Goal: Task Accomplishment & Management: Use online tool/utility

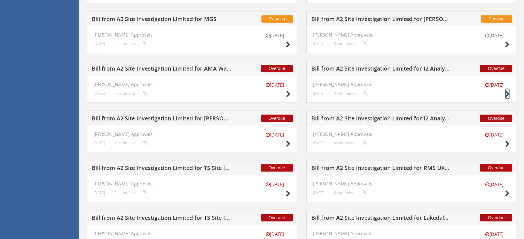
scroll to position [241, 0]
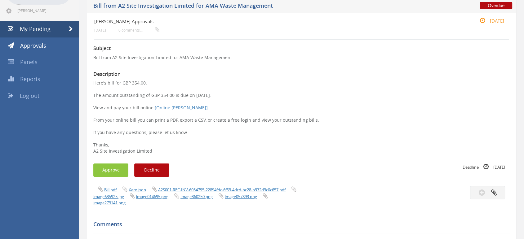
scroll to position [69, 0]
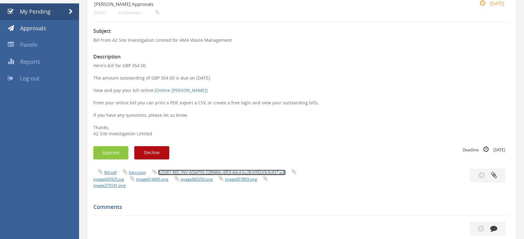
click at [188, 172] on link "A2S001-REC-INV-6034795-22894fdc-6f53-4dcd-bc28-b932d3c0c657.pdf" at bounding box center [221, 173] width 127 height 6
click at [116, 152] on button "Approve" at bounding box center [110, 152] width 35 height 13
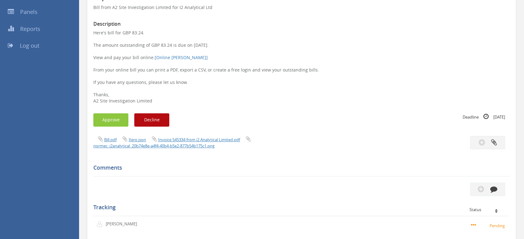
scroll to position [103, 0]
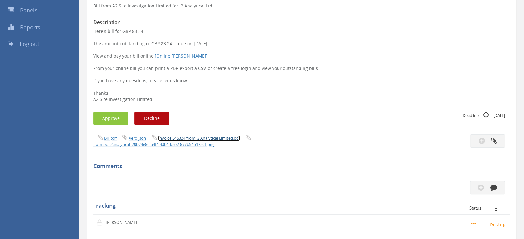
click at [218, 137] on link "Invoice 545334 from i2 Analytical Limited.pdf" at bounding box center [199, 138] width 82 height 6
click at [113, 122] on button "Approve" at bounding box center [110, 118] width 35 height 13
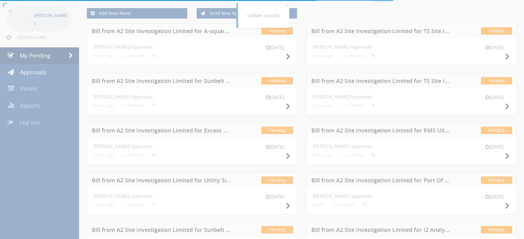
scroll to position [103, 0]
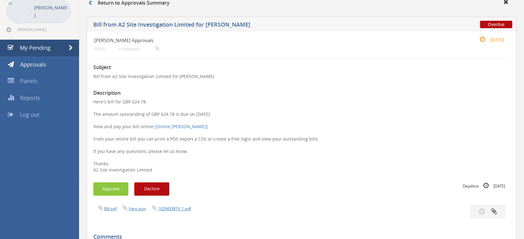
scroll to position [34, 0]
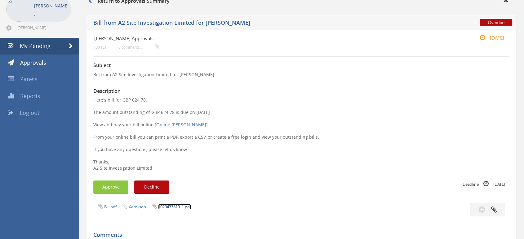
click at [165, 207] on link "1029433819_1.pdf" at bounding box center [174, 207] width 33 height 6
click at [122, 188] on button "Approve" at bounding box center [110, 187] width 35 height 13
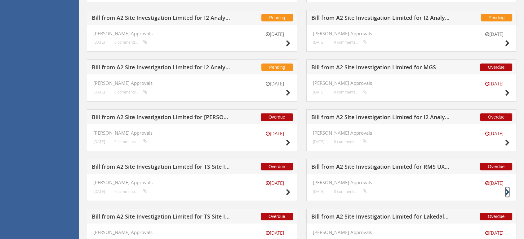
scroll to position [337, 0]
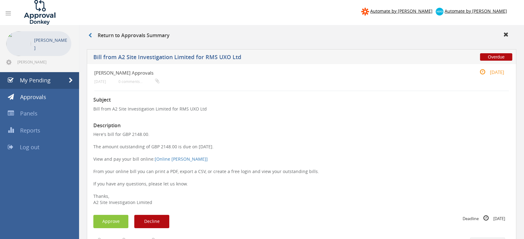
scroll to position [69, 0]
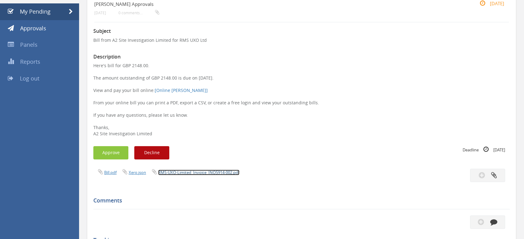
click at [194, 171] on link "RMS-UXO-Limited_Invoice_INO5914-002.pdf" at bounding box center [198, 173] width 81 height 6
click at [123, 154] on button "Approve" at bounding box center [110, 152] width 35 height 13
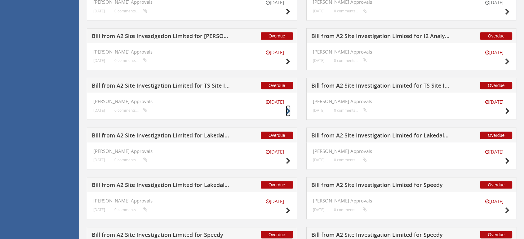
scroll to position [379, 0]
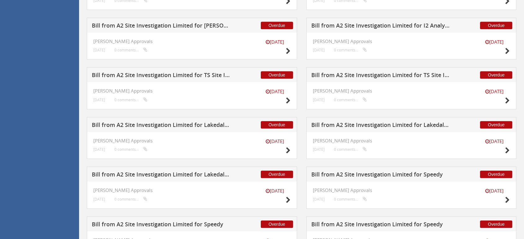
drag, startPoint x: 510, startPoint y: 100, endPoint x: 519, endPoint y: 98, distance: 9.3
click at [519, 98] on div "Overdue Bill from A2 Site Investigation Limited for TS Site Investigation Ltd 2…" at bounding box center [411, 92] width 219 height 50
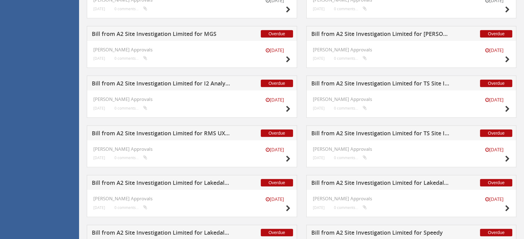
scroll to position [300, 0]
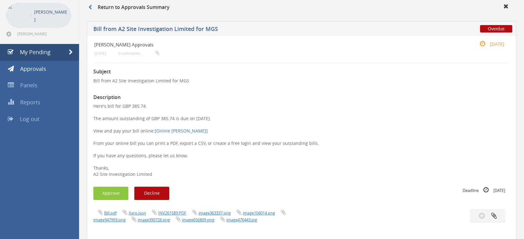
scroll to position [69, 0]
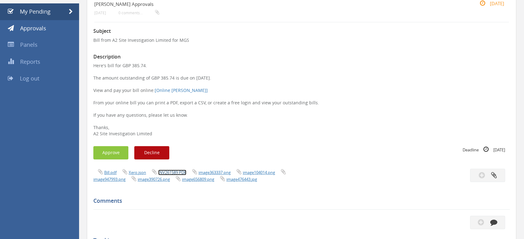
click at [174, 173] on link "INV261589.PDF" at bounding box center [172, 173] width 28 height 6
click at [107, 154] on button "Approve" at bounding box center [110, 152] width 35 height 13
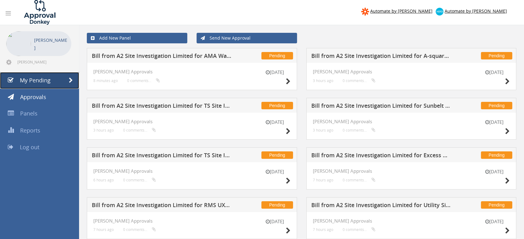
click at [38, 77] on span "My Pending" at bounding box center [35, 80] width 31 height 7
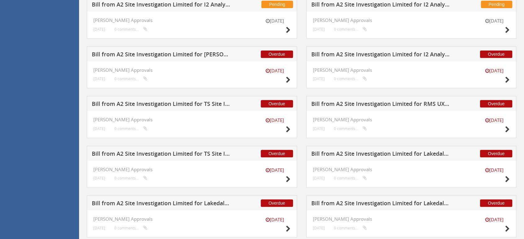
scroll to position [310, 0]
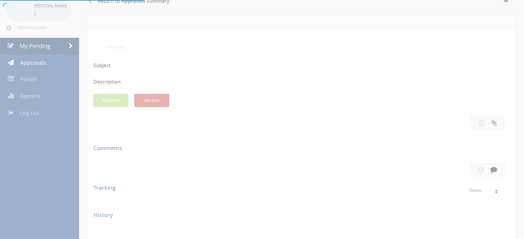
scroll to position [60, 0]
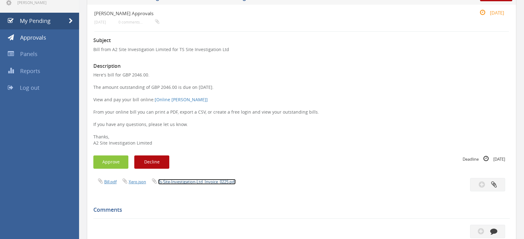
click at [193, 182] on link "Ts-Site-Investigation-Ltd_Invoice_0225.pdf" at bounding box center [196, 182] width 77 height 6
click at [120, 157] on button "Approve" at bounding box center [110, 162] width 35 height 13
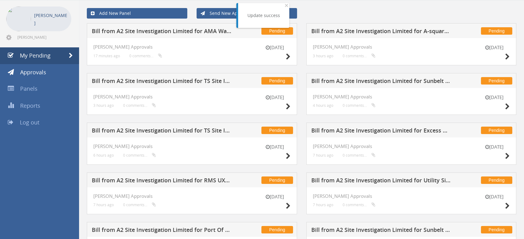
scroll to position [60, 0]
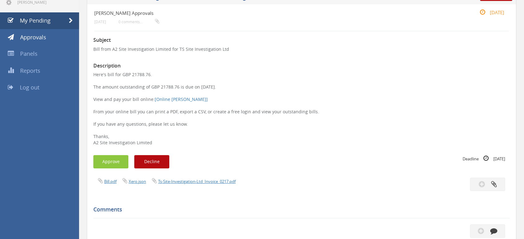
scroll to position [103, 0]
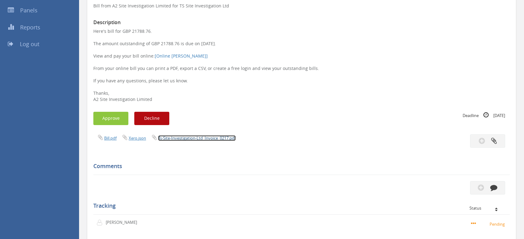
click at [193, 138] on link "Ts-Site-Investigation-Ltd_Invoice_0217.pdf" at bounding box center [196, 138] width 77 height 6
click at [104, 118] on button "Approve" at bounding box center [110, 118] width 35 height 13
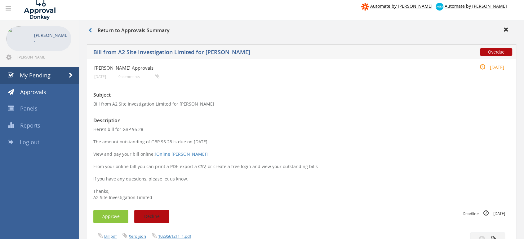
scroll to position [34, 0]
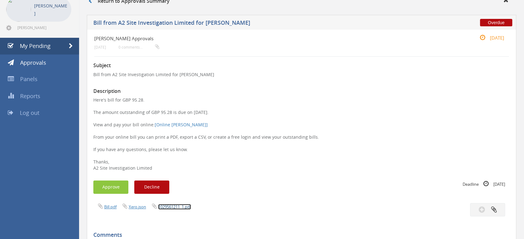
click at [167, 206] on link "1029561211_1.pdf" at bounding box center [174, 207] width 33 height 6
click at [120, 185] on button "Approve" at bounding box center [110, 187] width 35 height 13
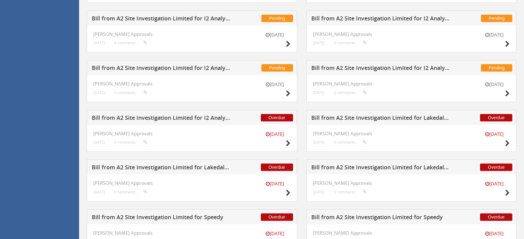
scroll to position [310, 0]
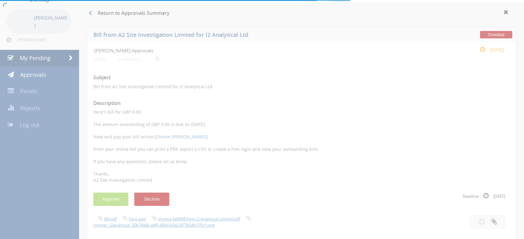
scroll to position [34, 0]
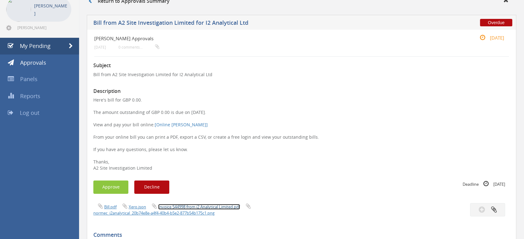
click at [201, 207] on link "Invoice 544998 from i2 Analytical Limited.pdf" at bounding box center [199, 207] width 82 height 6
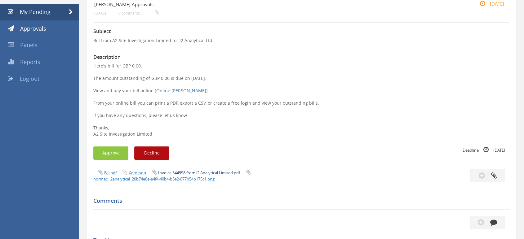
scroll to position [69, 0]
click at [207, 172] on link "Invoice 544998 from i2 Analytical Limited.pdf" at bounding box center [199, 173] width 82 height 6
click at [102, 153] on button "Approve" at bounding box center [110, 152] width 35 height 13
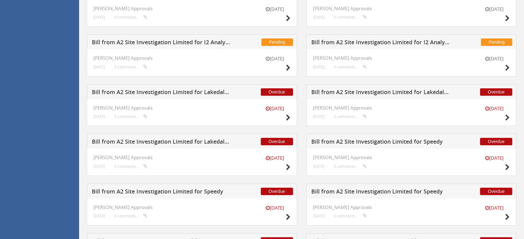
scroll to position [344, 0]
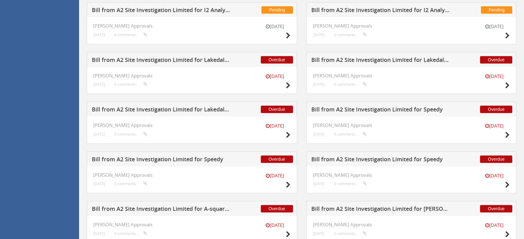
click at [302, 46] on div "Pending Bill from A2 Site Investigation Limited for I2 Analytical Ltd 1 Oct JAS…" at bounding box center [411, 27] width 219 height 50
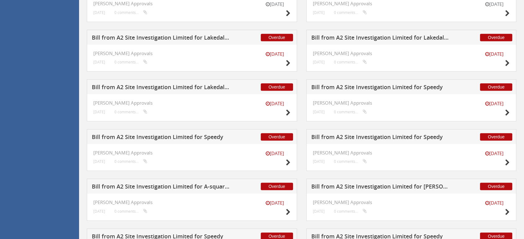
scroll to position [379, 0]
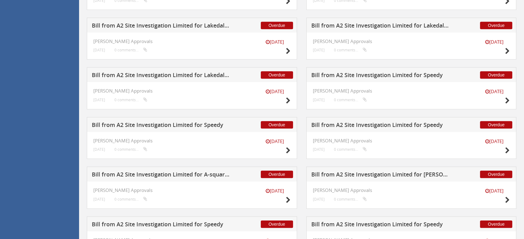
click at [303, 115] on div "Overdue Bill from A2 Site Investigation Limited for Speedy 15 Sep JAS Approvals…" at bounding box center [411, 92] width 219 height 50
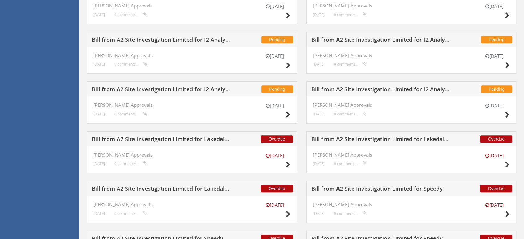
scroll to position [275, 0]
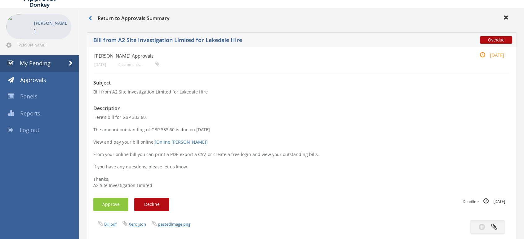
scroll to position [69, 0]
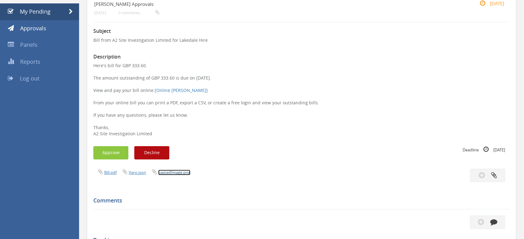
click at [172, 174] on link "pastedImage.png" at bounding box center [174, 173] width 32 height 6
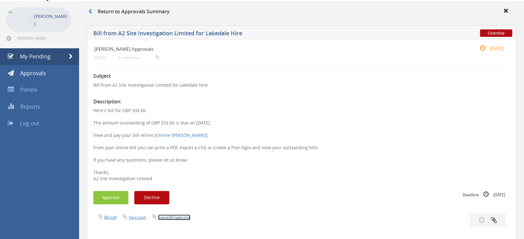
scroll to position [34, 0]
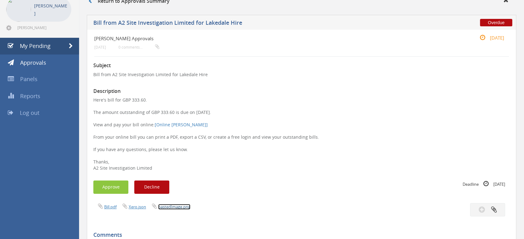
click at [175, 208] on link "pastedImage.png" at bounding box center [174, 207] width 32 height 6
click at [108, 207] on link "Bill.pdf" at bounding box center [110, 207] width 12 height 6
click at [116, 185] on button "Approve" at bounding box center [110, 187] width 35 height 13
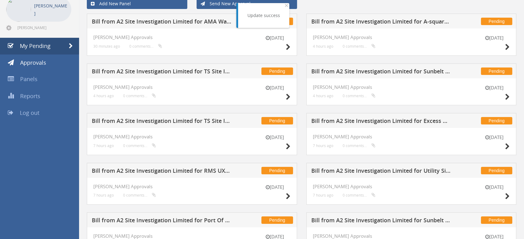
scroll to position [310, 0]
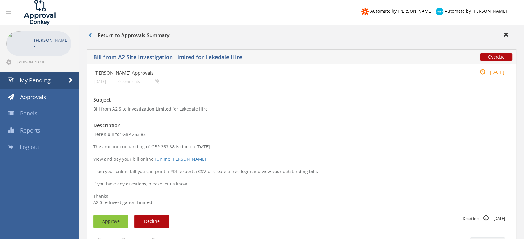
click at [117, 221] on button "Approve" at bounding box center [110, 221] width 35 height 13
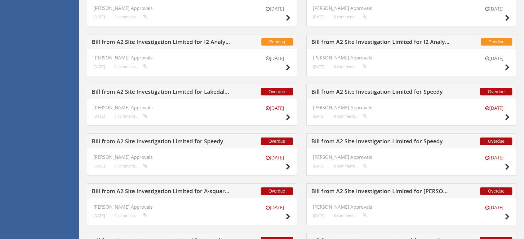
scroll to position [300, 0]
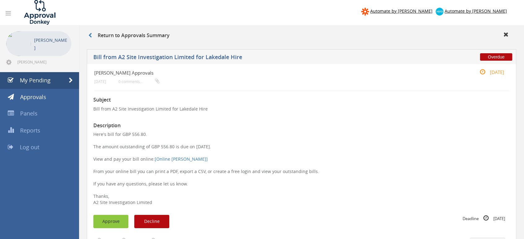
click at [111, 221] on button "Approve" at bounding box center [110, 221] width 35 height 13
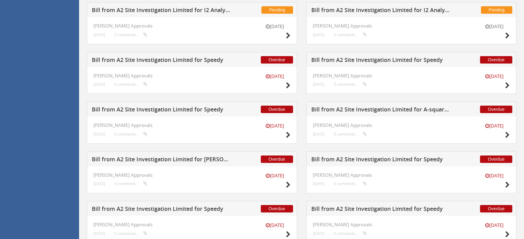
scroll to position [310, 0]
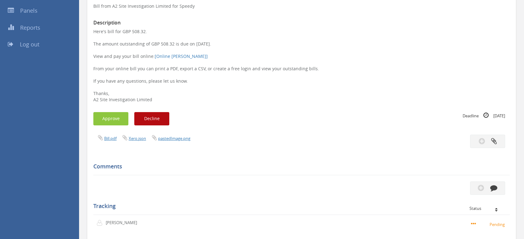
scroll to position [103, 0]
click at [113, 138] on link "Bill.pdf" at bounding box center [110, 138] width 12 height 6
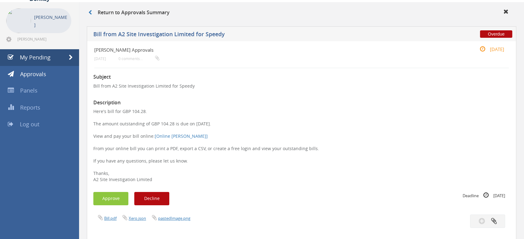
scroll to position [34, 0]
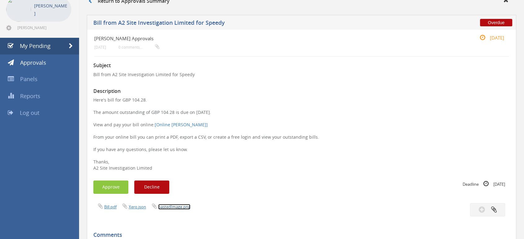
click at [167, 205] on link "pastedImage.png" at bounding box center [174, 207] width 32 height 6
click at [107, 206] on link "Bill.pdf" at bounding box center [110, 207] width 12 height 6
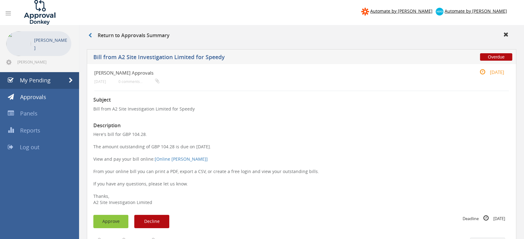
click at [112, 225] on button "Approve" at bounding box center [110, 221] width 35 height 13
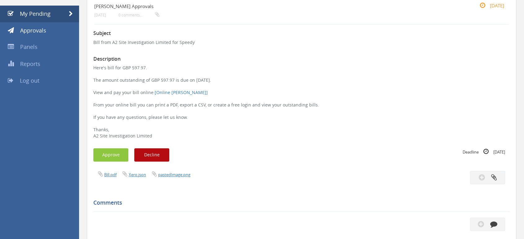
scroll to position [69, 0]
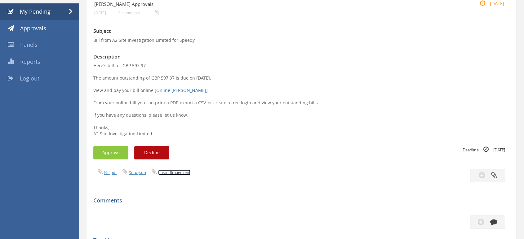
click at [175, 173] on link "pastedImage.png" at bounding box center [174, 173] width 32 height 6
click at [110, 153] on button "Approve" at bounding box center [110, 152] width 35 height 13
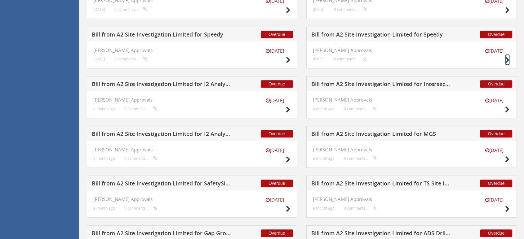
scroll to position [482, 0]
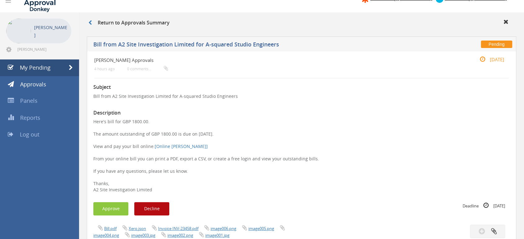
scroll to position [34, 0]
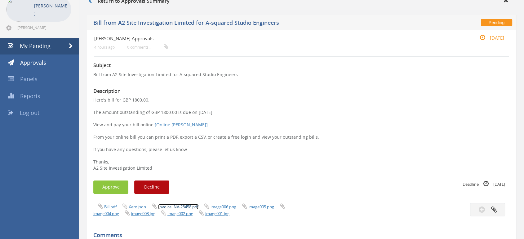
click at [186, 206] on link "Invoice INV-23458.pdf" at bounding box center [178, 207] width 40 height 6
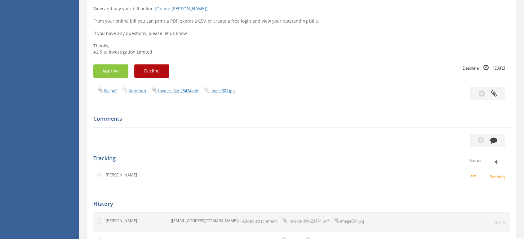
scroll to position [206, 0]
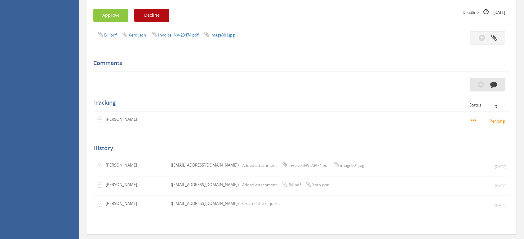
click at [485, 87] on button "button" at bounding box center [487, 84] width 35 height 13
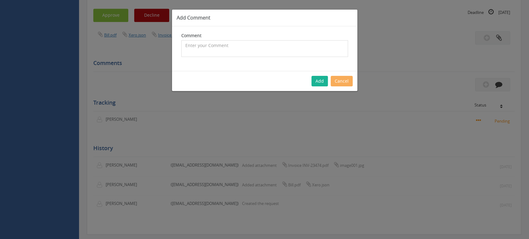
click at [236, 44] on textarea at bounding box center [264, 48] width 167 height 17
type textarea "wrong amount, chased 29/09"
click at [325, 79] on button "Add" at bounding box center [320, 81] width 16 height 11
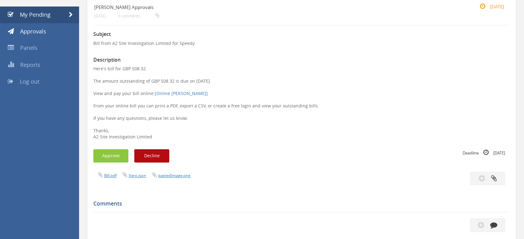
scroll to position [69, 0]
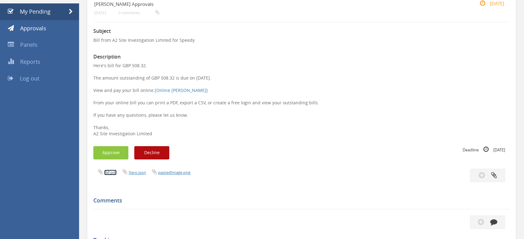
click at [113, 173] on link "Bill.pdf" at bounding box center [110, 173] width 12 height 6
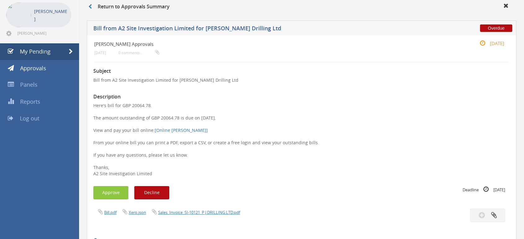
scroll to position [69, 0]
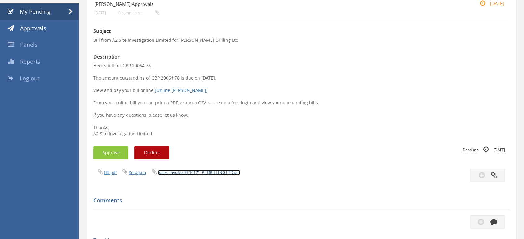
click at [185, 174] on link "Sales_Invoice_SI-10121_P J DRILLING LTD.pdf" at bounding box center [199, 173] width 82 height 6
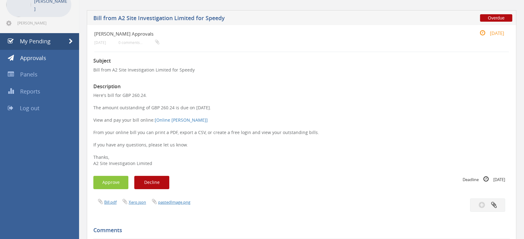
scroll to position [69, 0]
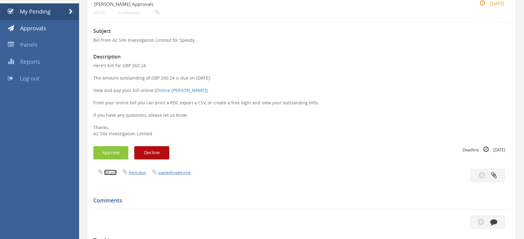
click at [114, 174] on link "Bill.pdf" at bounding box center [110, 173] width 12 height 6
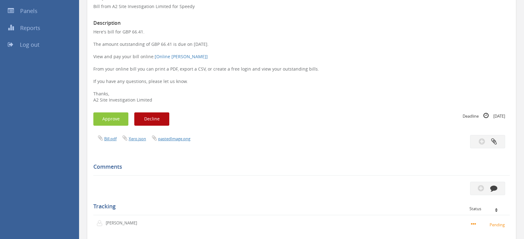
scroll to position [103, 0]
click at [183, 139] on link "pastedImage.png" at bounding box center [174, 138] width 32 height 6
click at [107, 138] on link "Bill.pdf" at bounding box center [110, 138] width 12 height 6
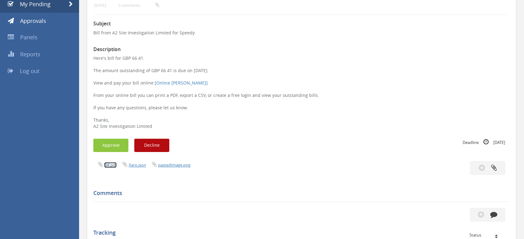
scroll to position [34, 0]
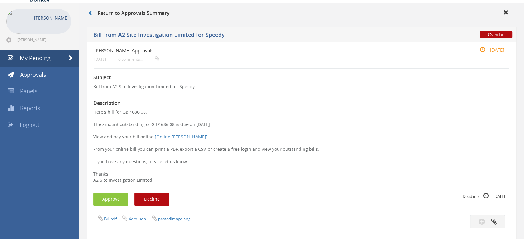
scroll to position [34, 0]
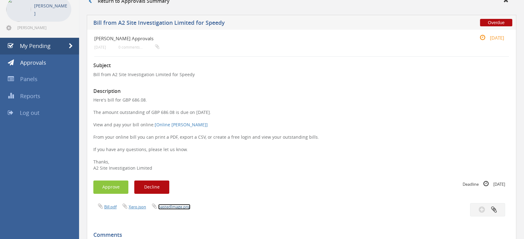
click at [186, 208] on link "pastedImage.png" at bounding box center [174, 207] width 32 height 6
click at [110, 206] on link "Bill.pdf" at bounding box center [110, 207] width 12 height 6
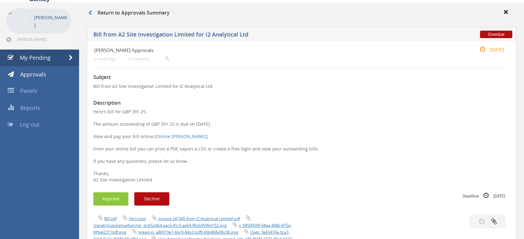
scroll to position [69, 0]
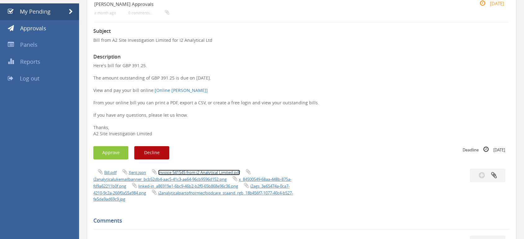
click at [176, 172] on link "Invoice 541545 from i2 Analytical Limited.pdf" at bounding box center [199, 173] width 82 height 6
click at [117, 152] on button "Approve" at bounding box center [110, 152] width 35 height 13
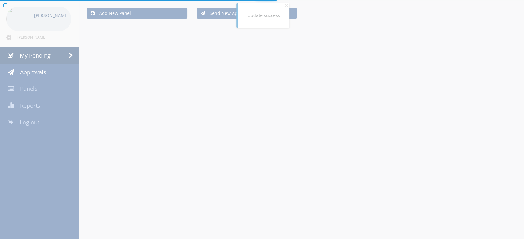
scroll to position [69, 0]
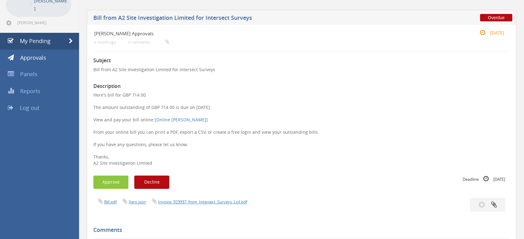
scroll to position [69, 0]
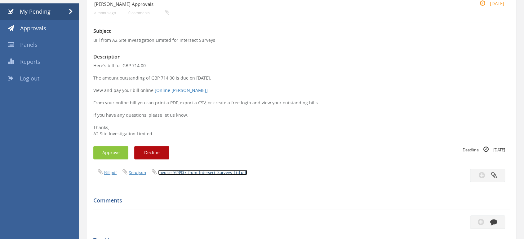
click at [187, 170] on link "Invoice_923937_from_Intersect_Surveys_Ltd.pdf" at bounding box center [202, 173] width 89 height 6
click at [103, 158] on button "Approve" at bounding box center [110, 152] width 35 height 13
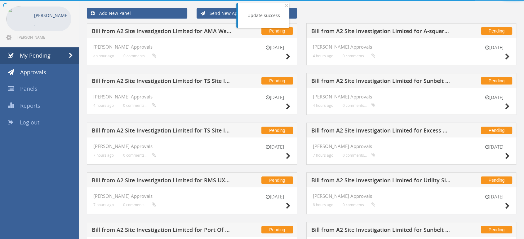
scroll to position [69, 0]
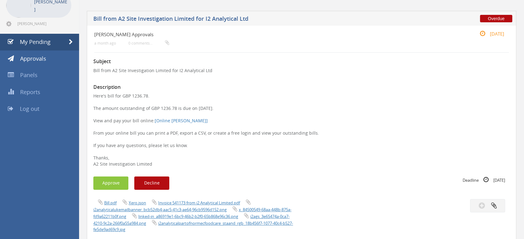
scroll to position [69, 0]
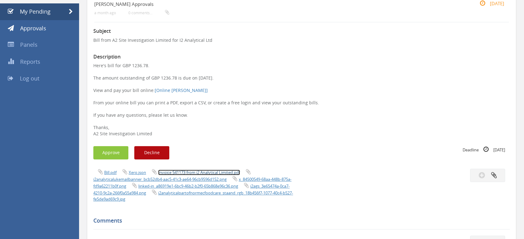
click at [205, 170] on link "Invoice 541173 from i2 Analytical Limited.pdf" at bounding box center [199, 173] width 82 height 6
click at [110, 155] on button "Approve" at bounding box center [110, 152] width 35 height 13
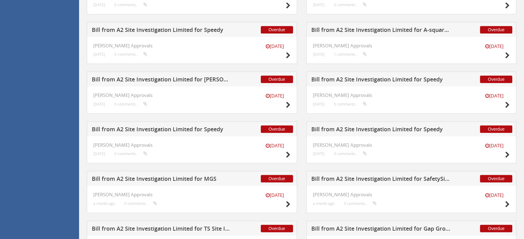
scroll to position [379, 0]
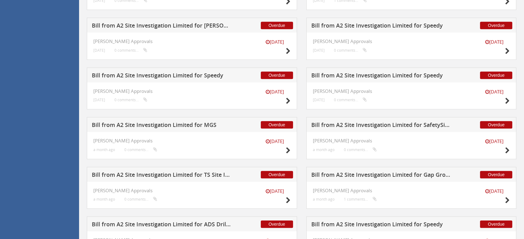
scroll to position [438, 0]
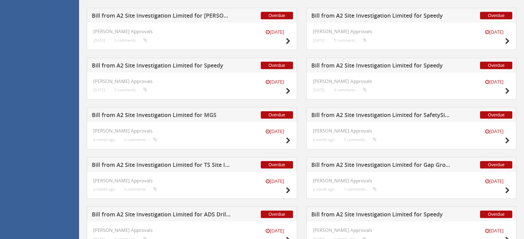
drag, startPoint x: 287, startPoint y: 89, endPoint x: 299, endPoint y: 94, distance: 13.2
click at [299, 93] on div "Overdue Bill from A2 Site Investigation Limited for Speedy 11 Sep JAS Approvals…" at bounding box center [191, 83] width 219 height 50
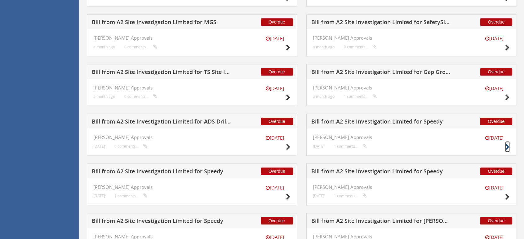
scroll to position [541, 0]
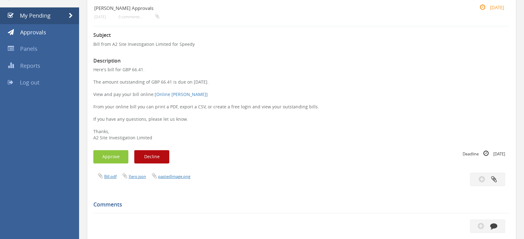
scroll to position [69, 0]
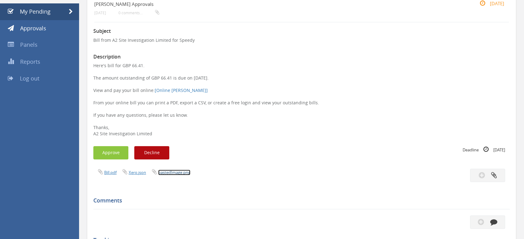
click at [182, 171] on link "pastedImage.png" at bounding box center [174, 173] width 32 height 6
click at [113, 173] on link "Bill.pdf" at bounding box center [110, 173] width 12 height 6
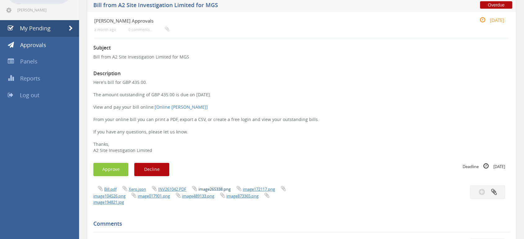
scroll to position [69, 0]
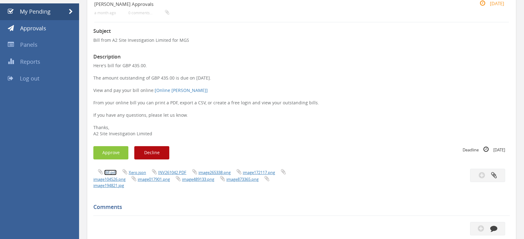
click at [112, 174] on link "Bill.pdf" at bounding box center [110, 173] width 12 height 6
click at [179, 174] on link "INV261042.PDF" at bounding box center [172, 173] width 28 height 6
click at [110, 152] on button "Approve" at bounding box center [110, 152] width 35 height 13
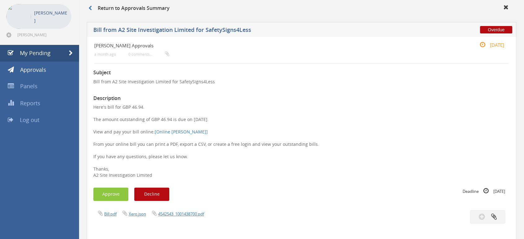
scroll to position [69, 0]
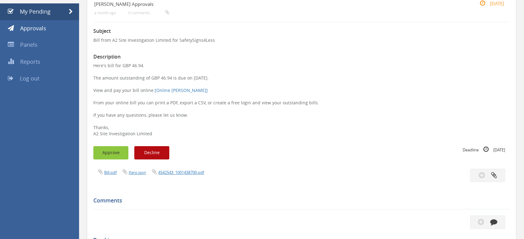
click at [116, 153] on button "Approve" at bounding box center [110, 152] width 35 height 13
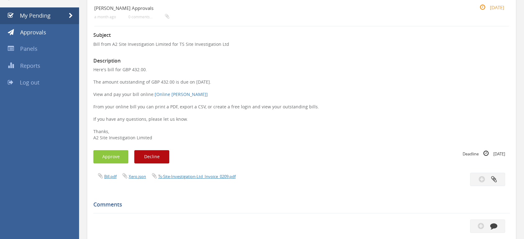
scroll to position [69, 0]
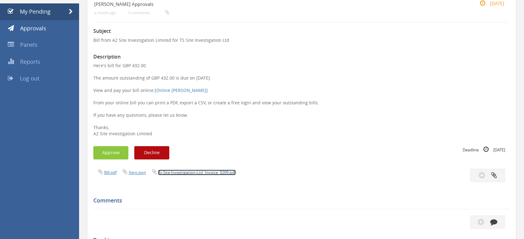
click at [192, 172] on link "Ts-Site-Investigation-Ltd_Invoice_0209.pdf" at bounding box center [196, 173] width 77 height 6
click at [99, 160] on div "Subject Bill from A2 Site Investigation Limited for TS Site Investigation Ltd D…" at bounding box center [301, 194] width 416 height 344
click at [107, 152] on button "Approve" at bounding box center [110, 152] width 35 height 13
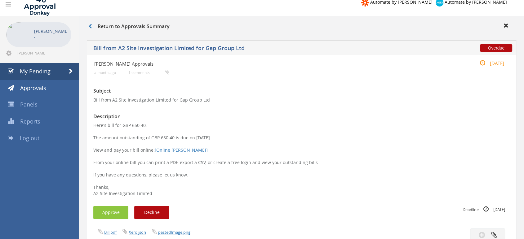
scroll to position [34, 0]
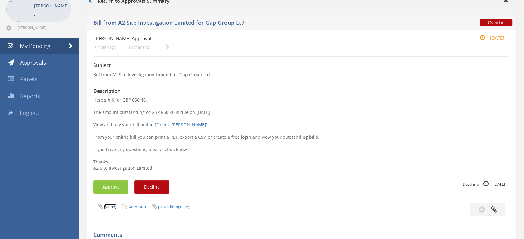
click at [107, 207] on link "Bill.pdf" at bounding box center [110, 207] width 12 height 6
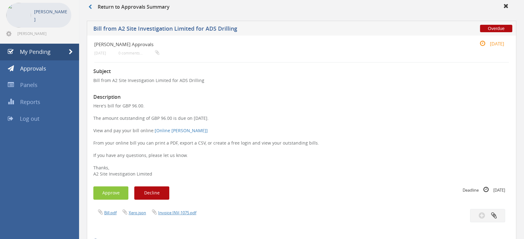
scroll to position [69, 0]
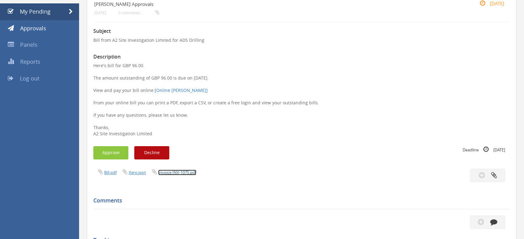
click at [184, 173] on link "Invoice INV-1075.pdf" at bounding box center [177, 173] width 38 height 6
click at [108, 153] on button "Approve" at bounding box center [110, 152] width 35 height 13
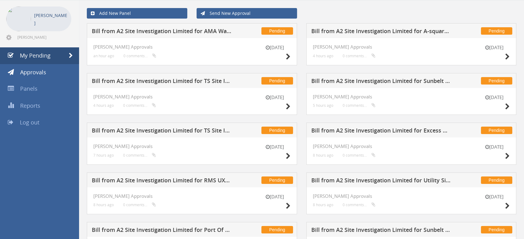
scroll to position [69, 0]
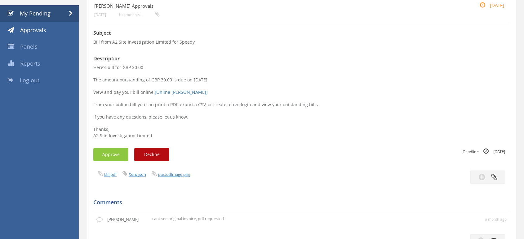
scroll to position [69, 0]
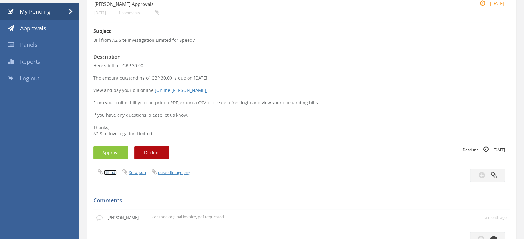
click at [109, 173] on link "Bill.pdf" at bounding box center [110, 173] width 12 height 6
click at [172, 173] on link "pastedImage.png" at bounding box center [174, 173] width 32 height 6
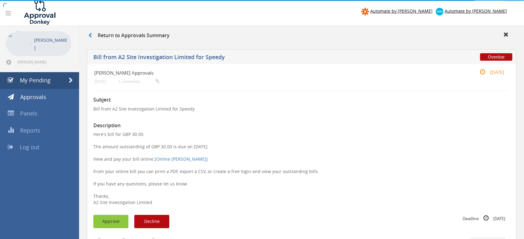
click at [112, 221] on button "Approve" at bounding box center [110, 221] width 35 height 13
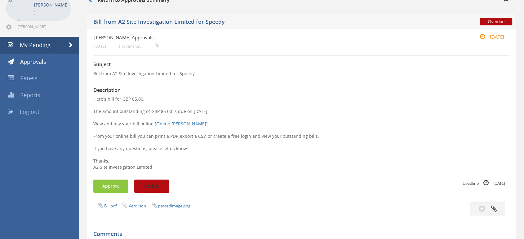
scroll to position [69, 0]
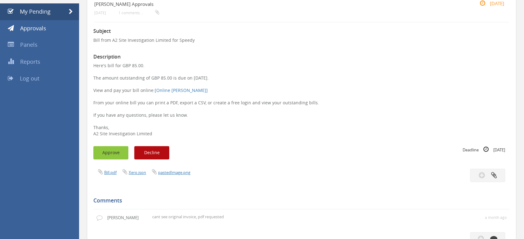
click at [110, 151] on button "Approve" at bounding box center [110, 152] width 35 height 13
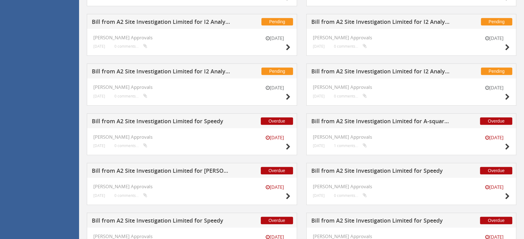
scroll to position [337, 0]
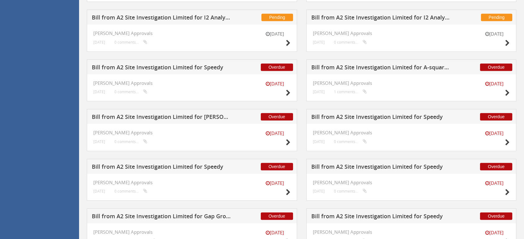
click at [302, 83] on div "Overdue [PERSON_NAME] from A2 Site Investigation Limited for A-squared Studio E…" at bounding box center [411, 85] width 219 height 50
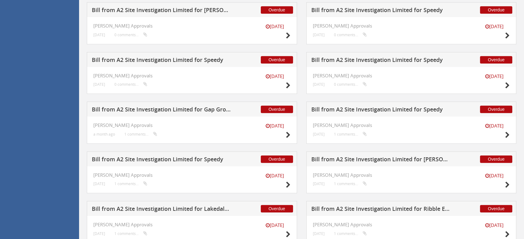
scroll to position [473, 0]
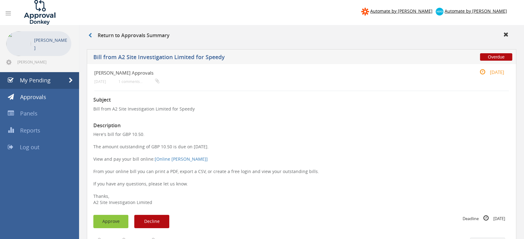
click at [116, 225] on button "Approve" at bounding box center [110, 221] width 35 height 13
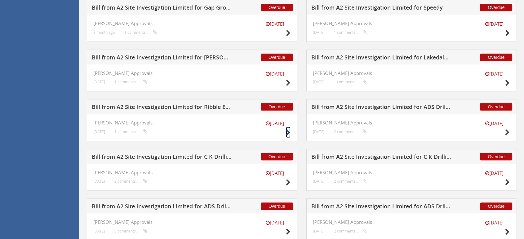
scroll to position [563, 0]
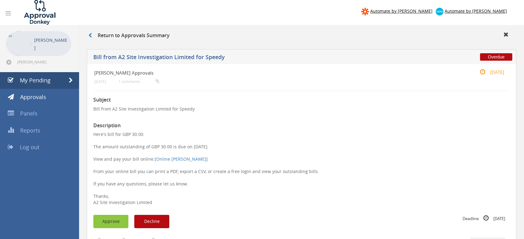
click at [109, 221] on button "Approve" at bounding box center [110, 221] width 35 height 13
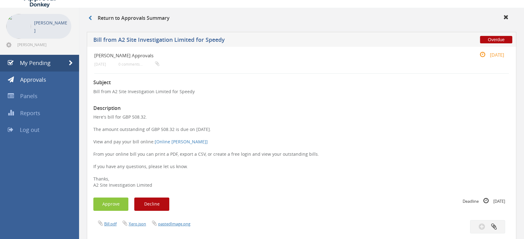
scroll to position [34, 0]
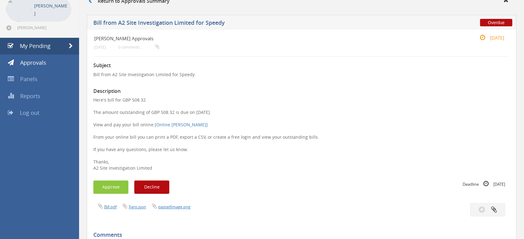
click at [101, 205] on icon at bounding box center [100, 206] width 5 height 6
click at [104, 206] on link "Bill.pdf" at bounding box center [110, 207] width 12 height 6
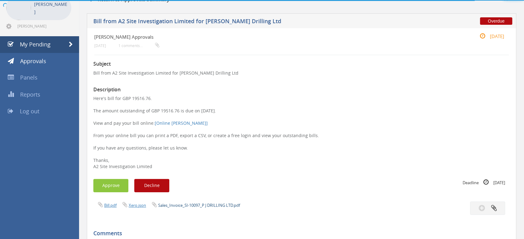
scroll to position [103, 0]
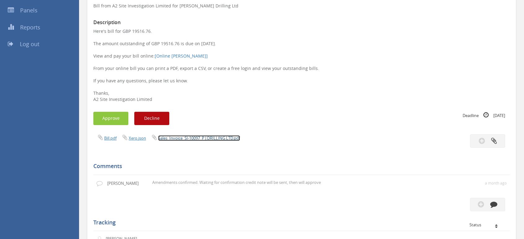
click at [200, 138] on link "Sales_Invoice_SI-10097_P J DRILLING LTD.pdf" at bounding box center [199, 138] width 82 height 6
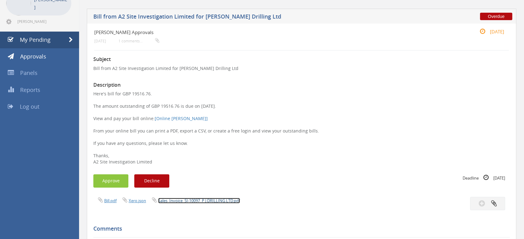
scroll to position [0, 0]
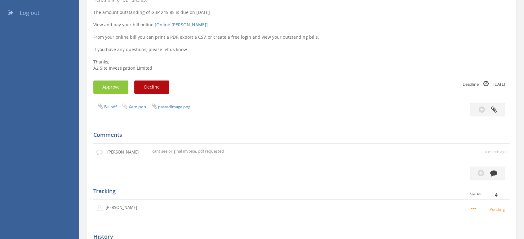
scroll to position [138, 0]
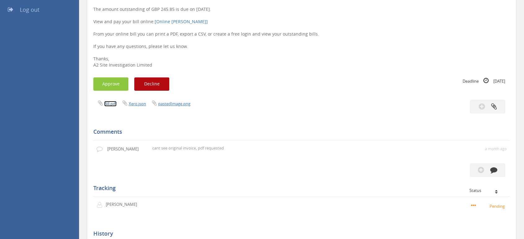
click at [111, 103] on link "Bill.pdf" at bounding box center [110, 104] width 12 height 6
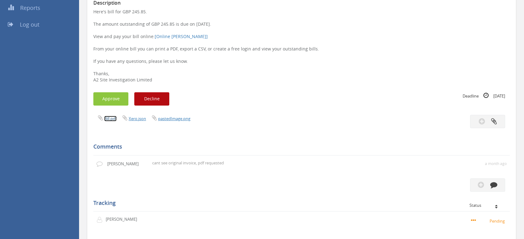
scroll to position [0, 0]
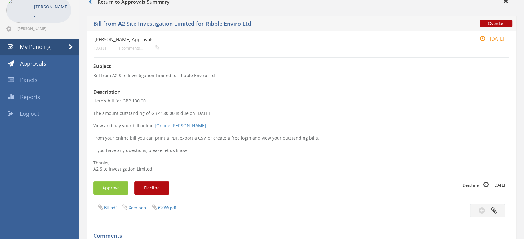
scroll to position [69, 0]
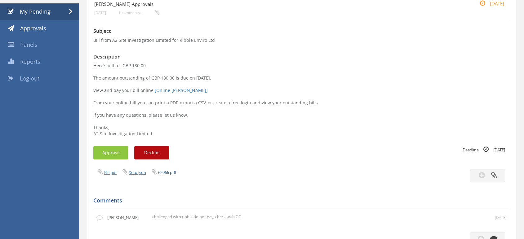
click at [154, 172] on icon at bounding box center [154, 172] width 5 height 6
click at [160, 173] on link "62066.pdf" at bounding box center [167, 173] width 18 height 6
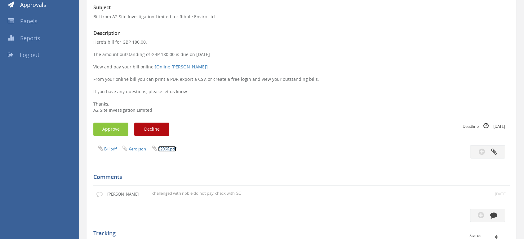
scroll to position [103, 0]
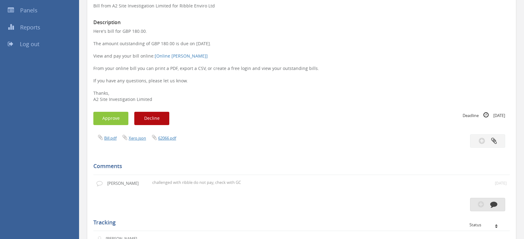
click at [483, 207] on icon "button" at bounding box center [481, 204] width 6 height 7
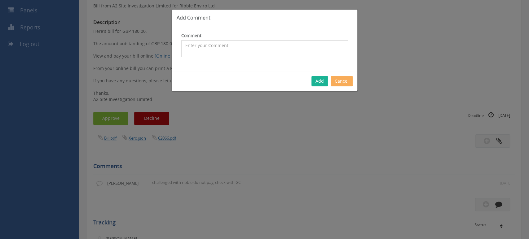
click at [195, 54] on textarea at bounding box center [264, 48] width 167 height 17
type textarea "GC chased 29/09"
click at [324, 78] on button "Add" at bounding box center [320, 81] width 16 height 11
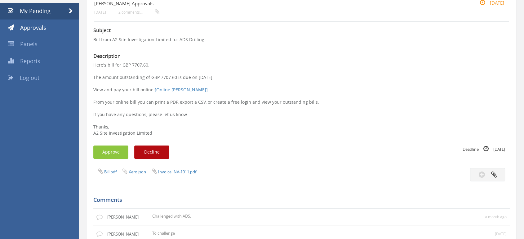
scroll to position [103, 0]
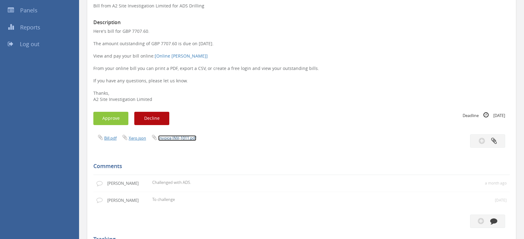
click at [178, 140] on link "Invoice INV-1011.pdf" at bounding box center [177, 138] width 38 height 6
